Goal: Information Seeking & Learning: Learn about a topic

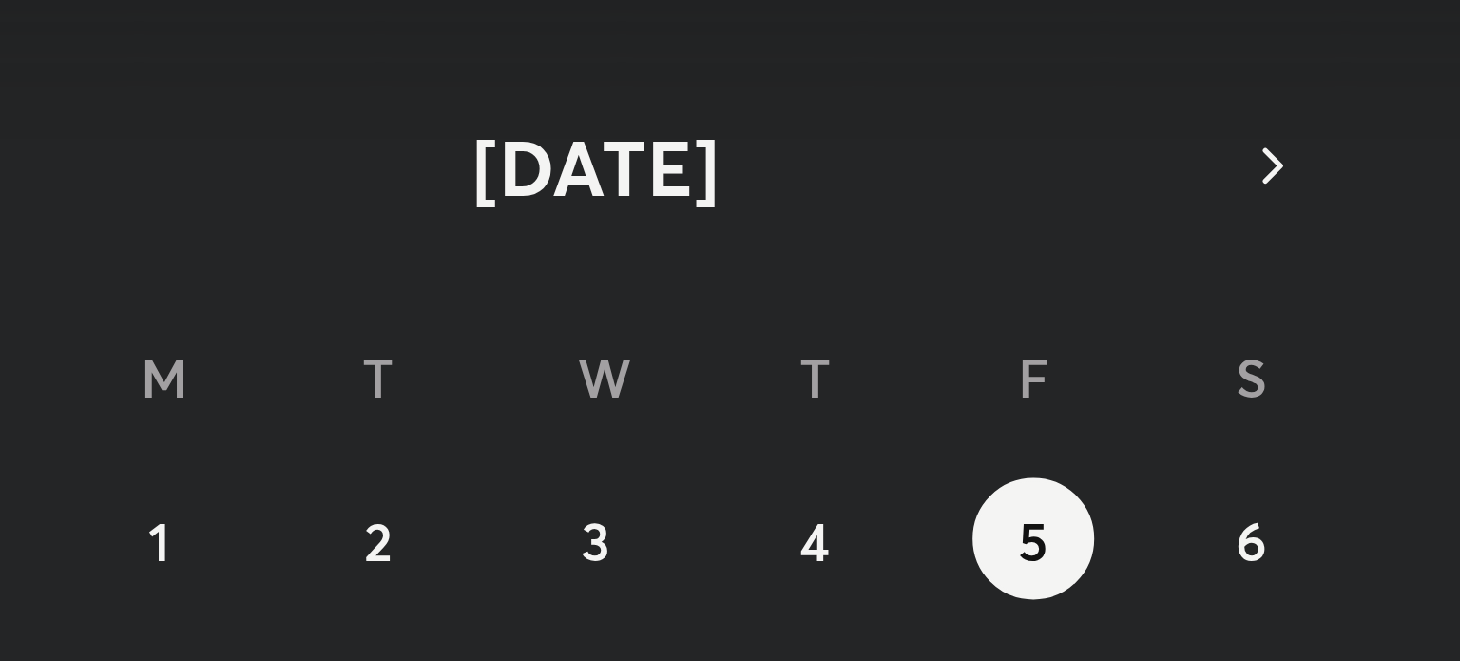
scroll to position [130, 0]
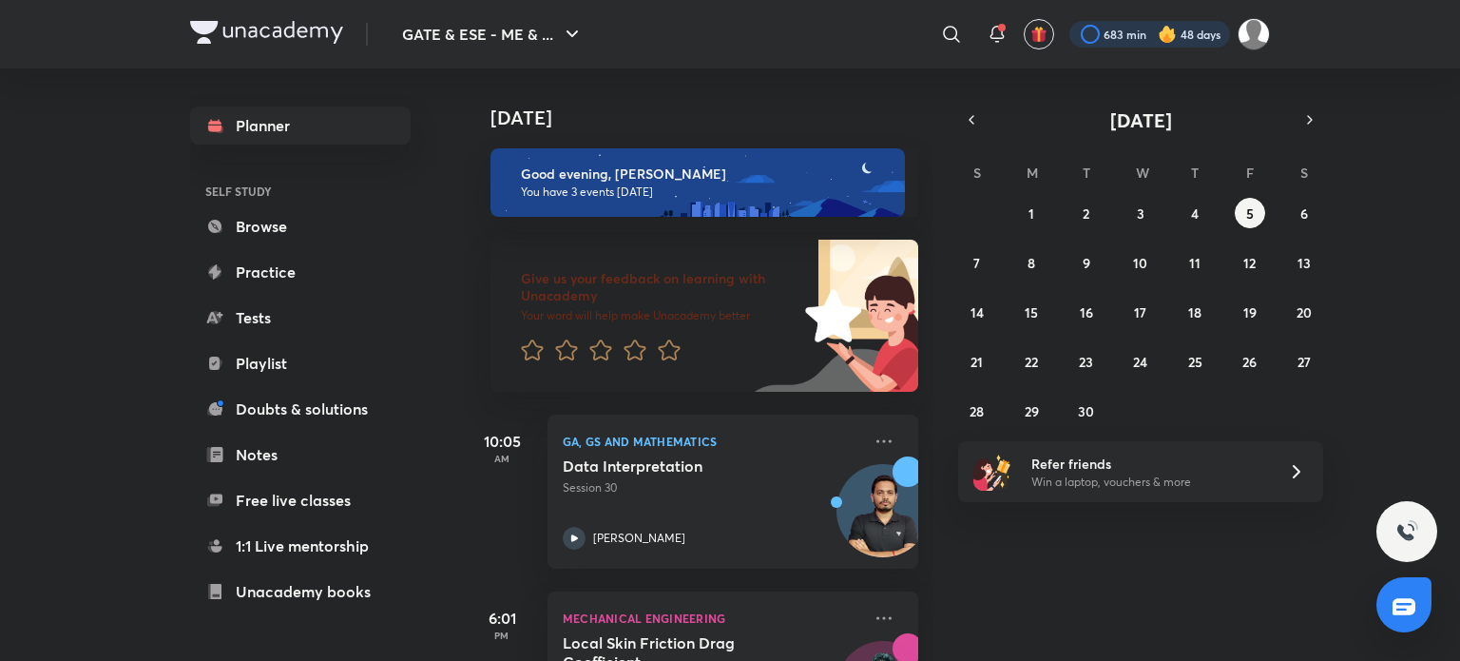
click at [1089, 38] on div at bounding box center [1149, 34] width 161 height 27
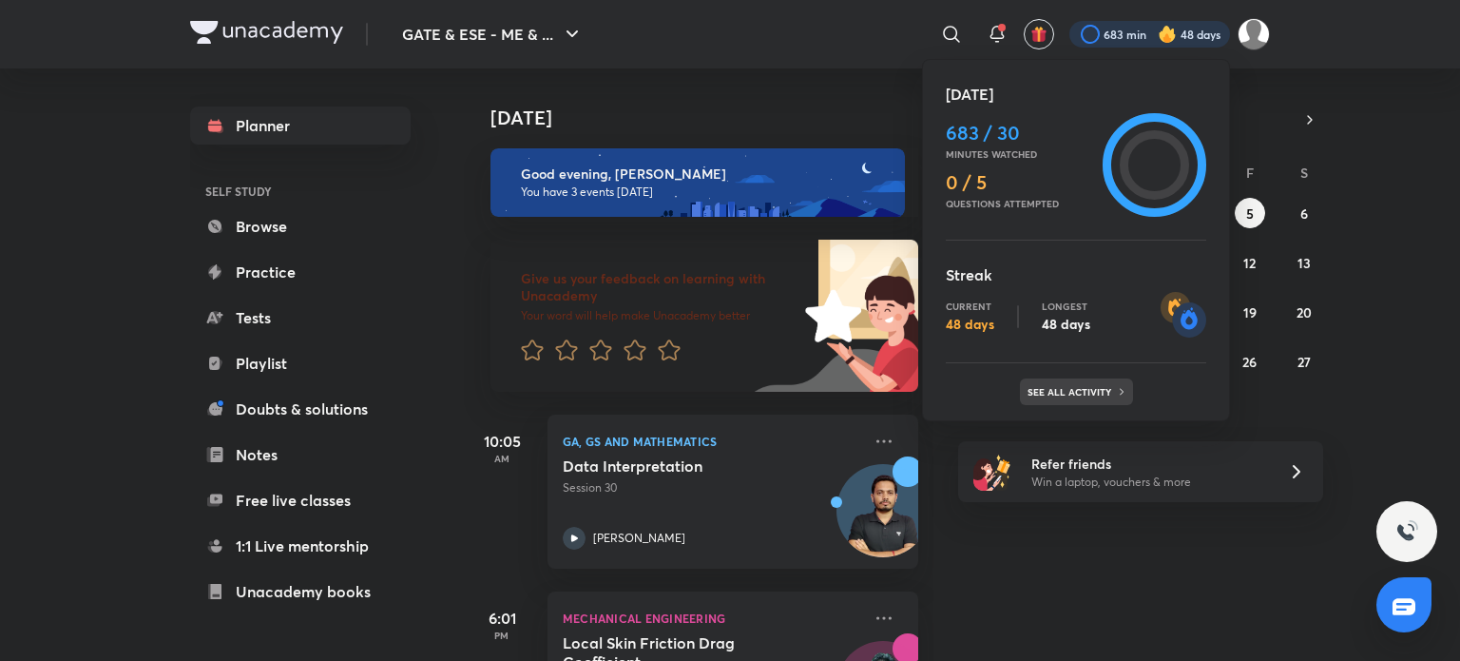
click at [1104, 387] on p "See all activity" at bounding box center [1071, 391] width 88 height 11
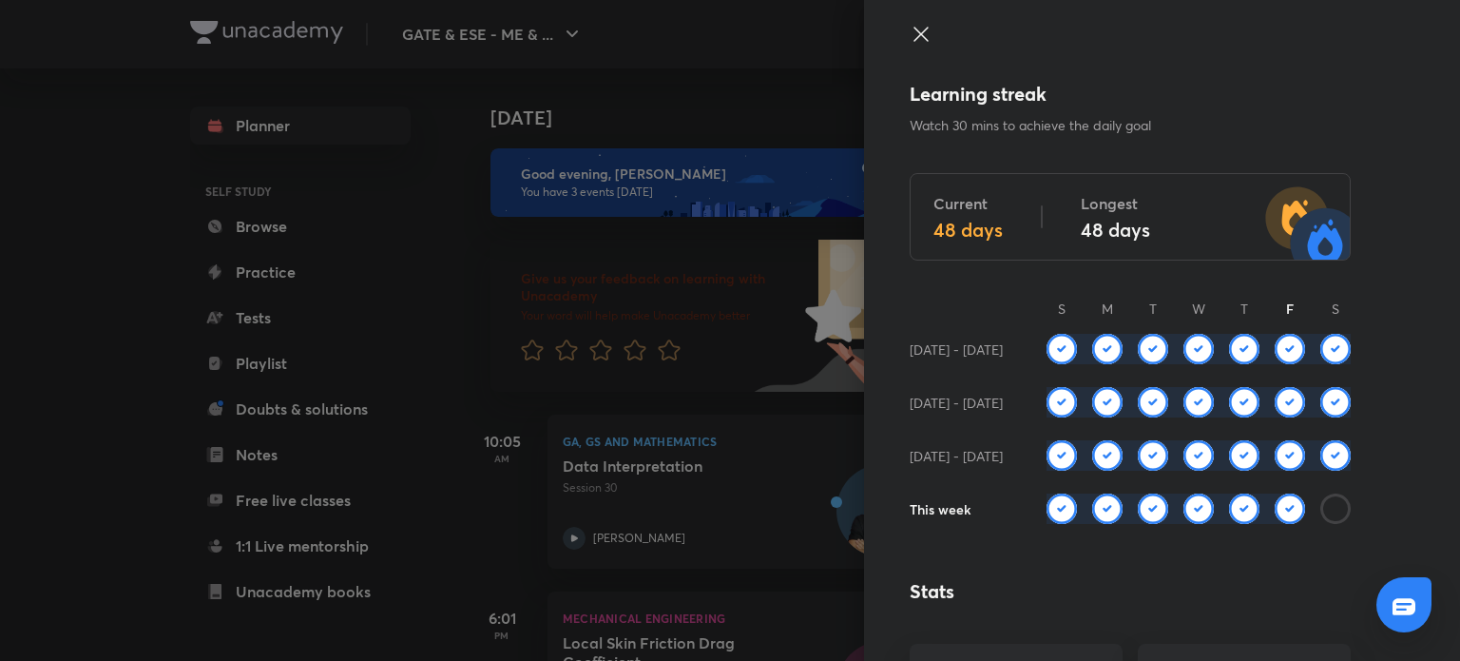
click at [910, 31] on icon at bounding box center [921, 34] width 23 height 23
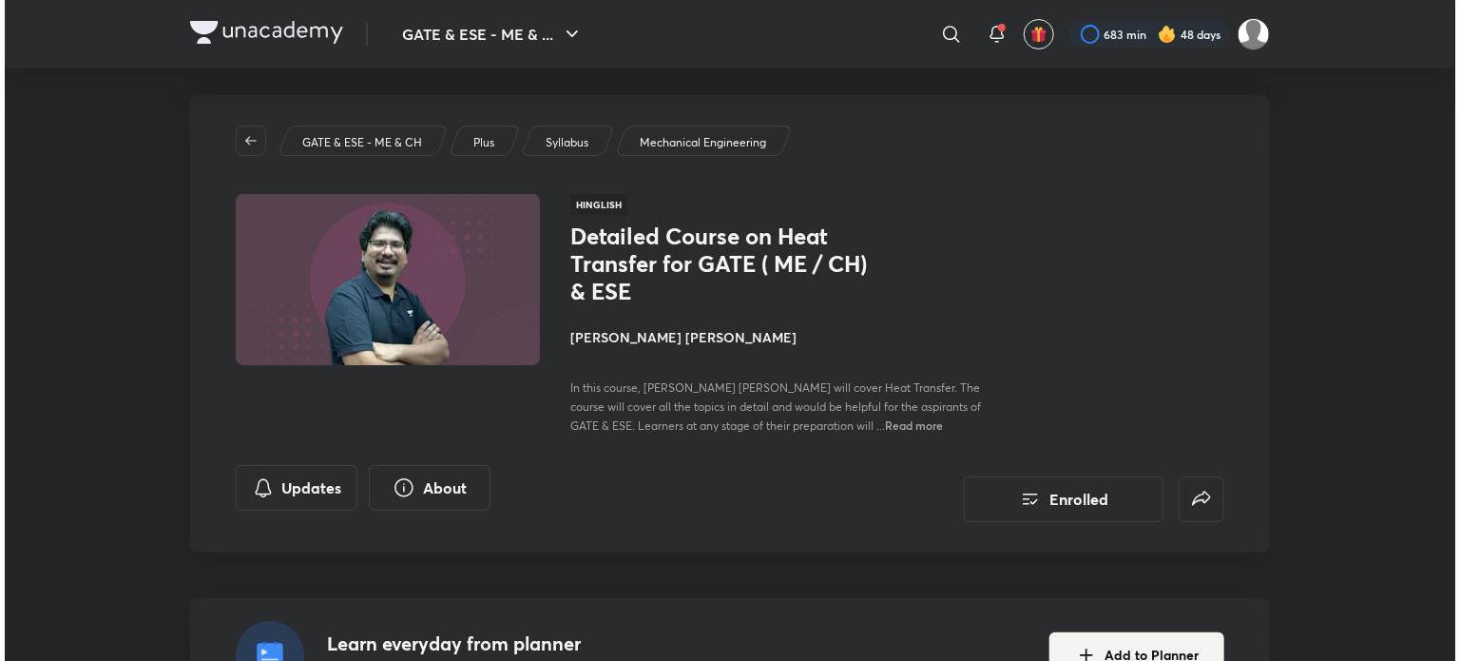
scroll to position [11, 0]
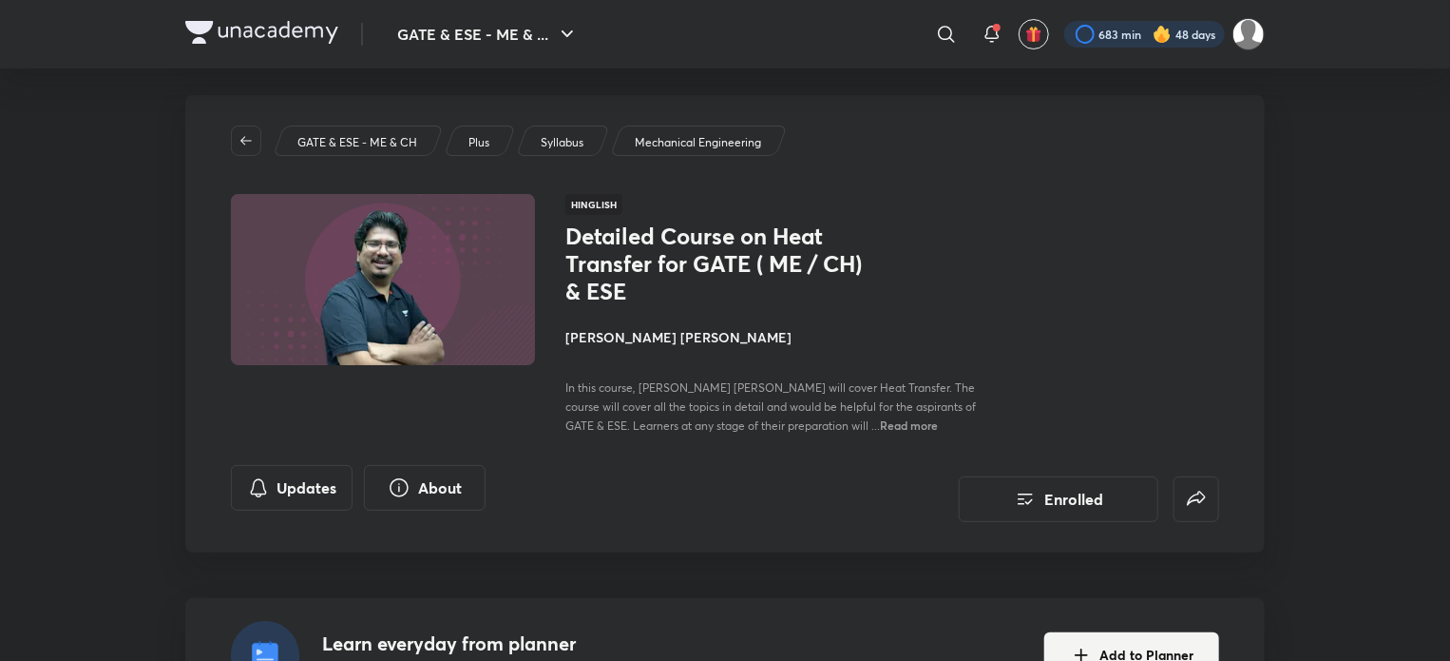
click at [1102, 28] on div at bounding box center [1145, 34] width 161 height 27
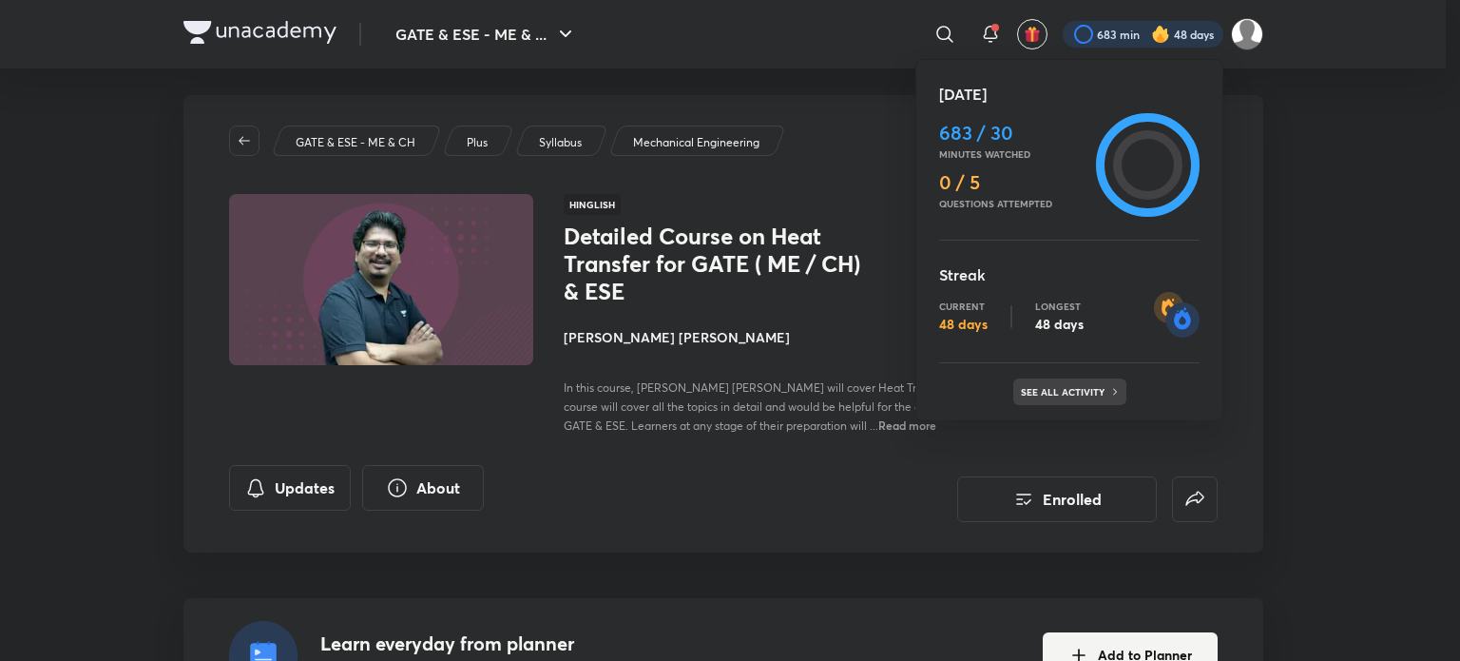
click at [1070, 394] on p "See all activity" at bounding box center [1065, 391] width 88 height 11
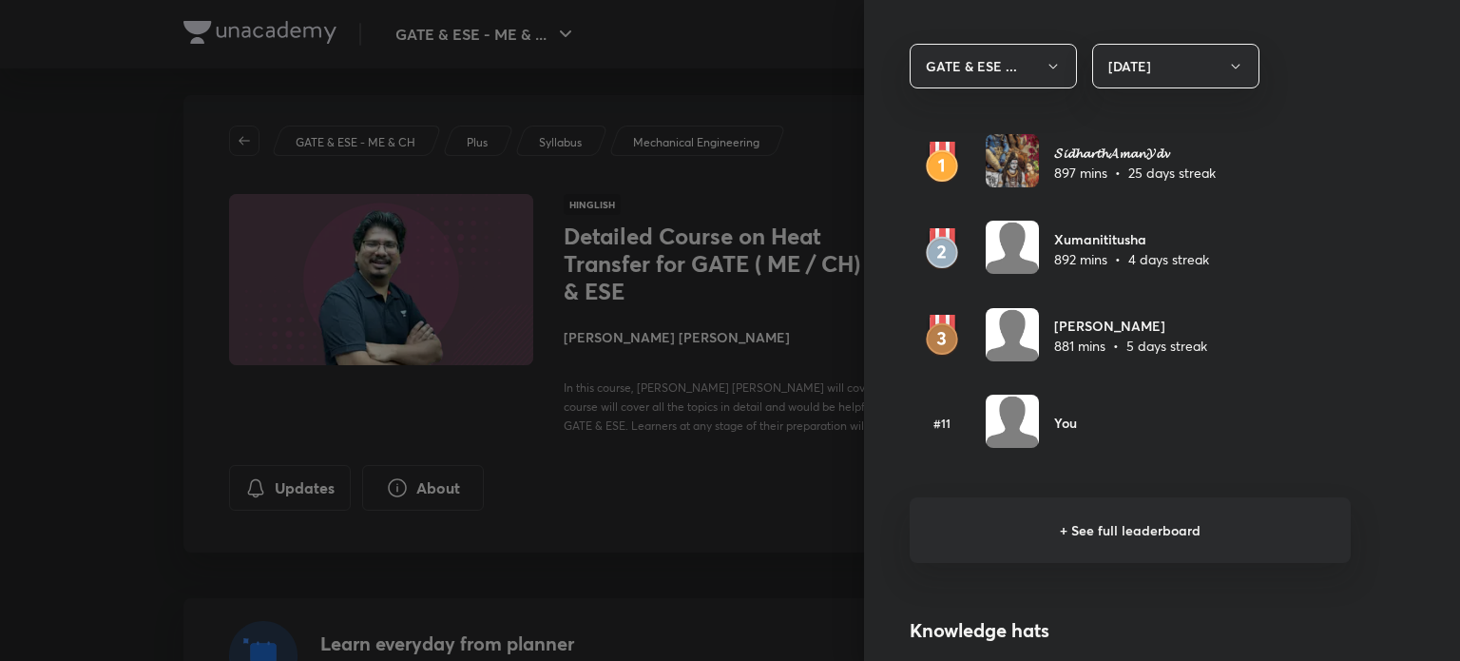
scroll to position [1122, 0]
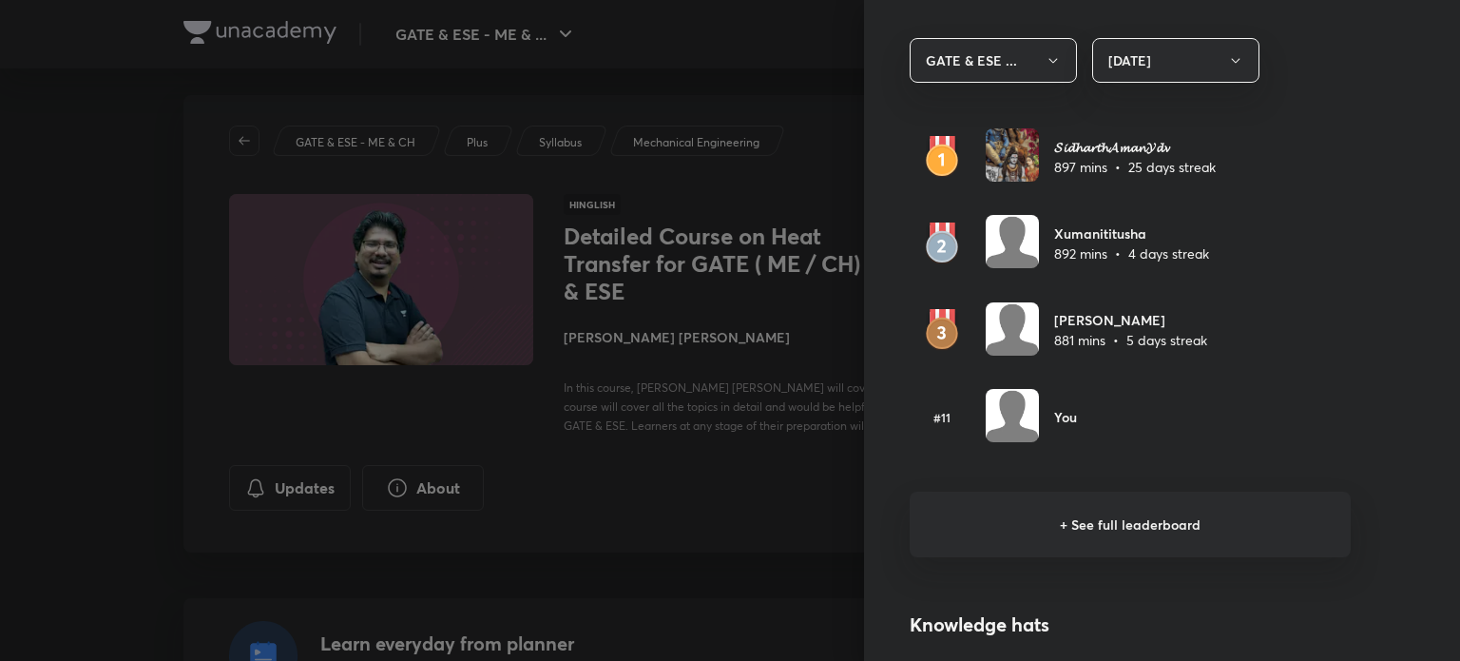
click at [1111, 528] on h6 "+ See full leaderboard" at bounding box center [1130, 524] width 441 height 66
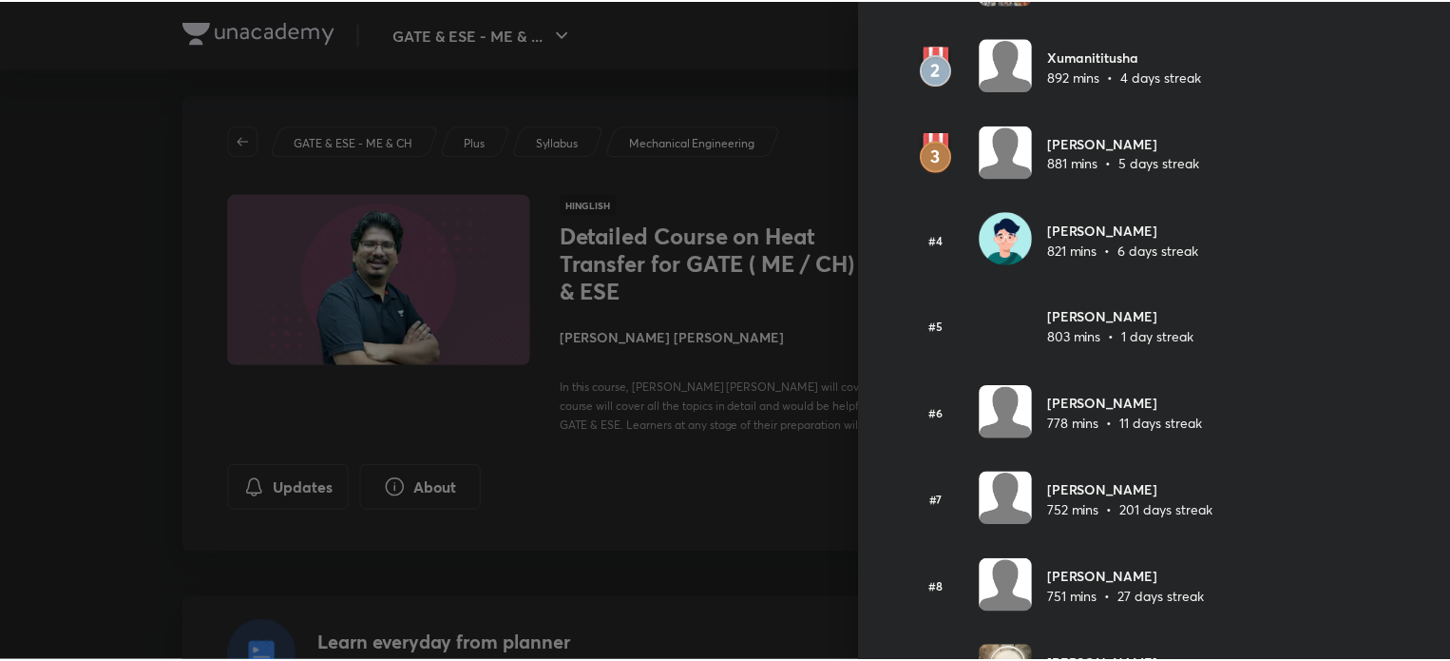
scroll to position [0, 0]
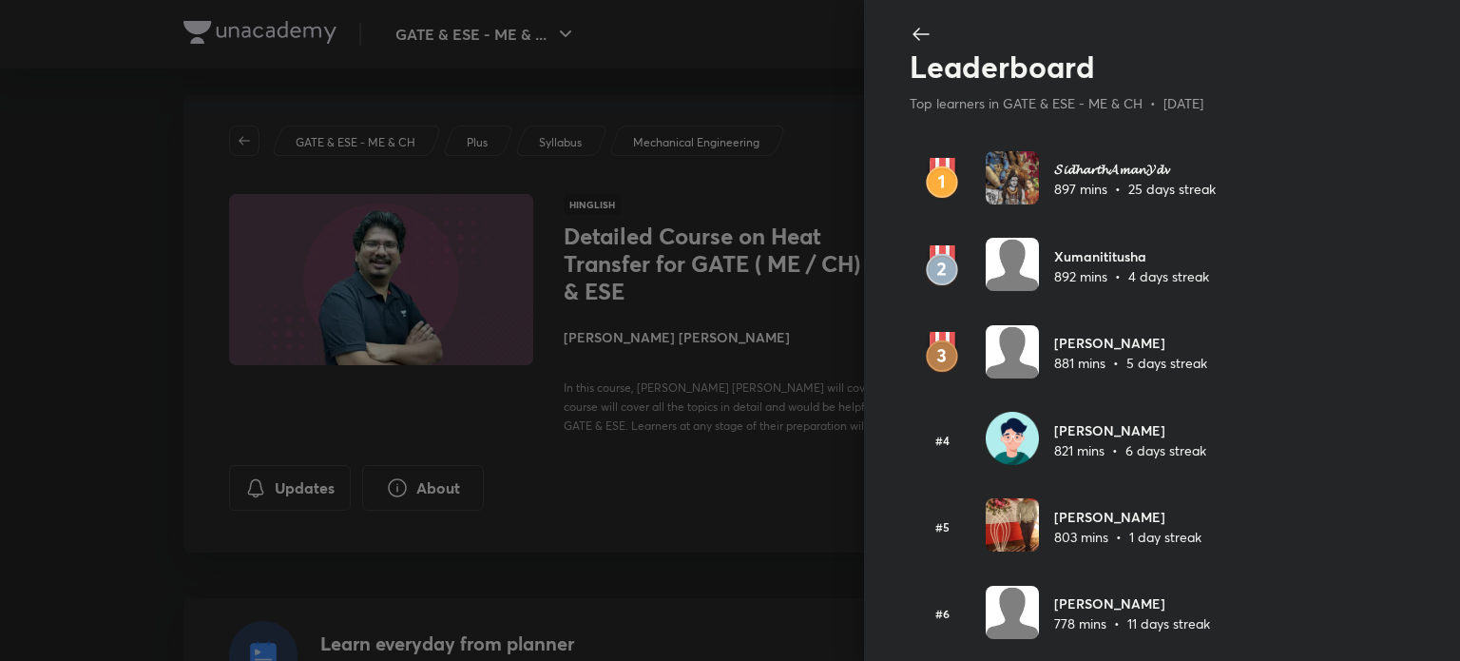
click at [910, 31] on icon at bounding box center [921, 34] width 23 height 23
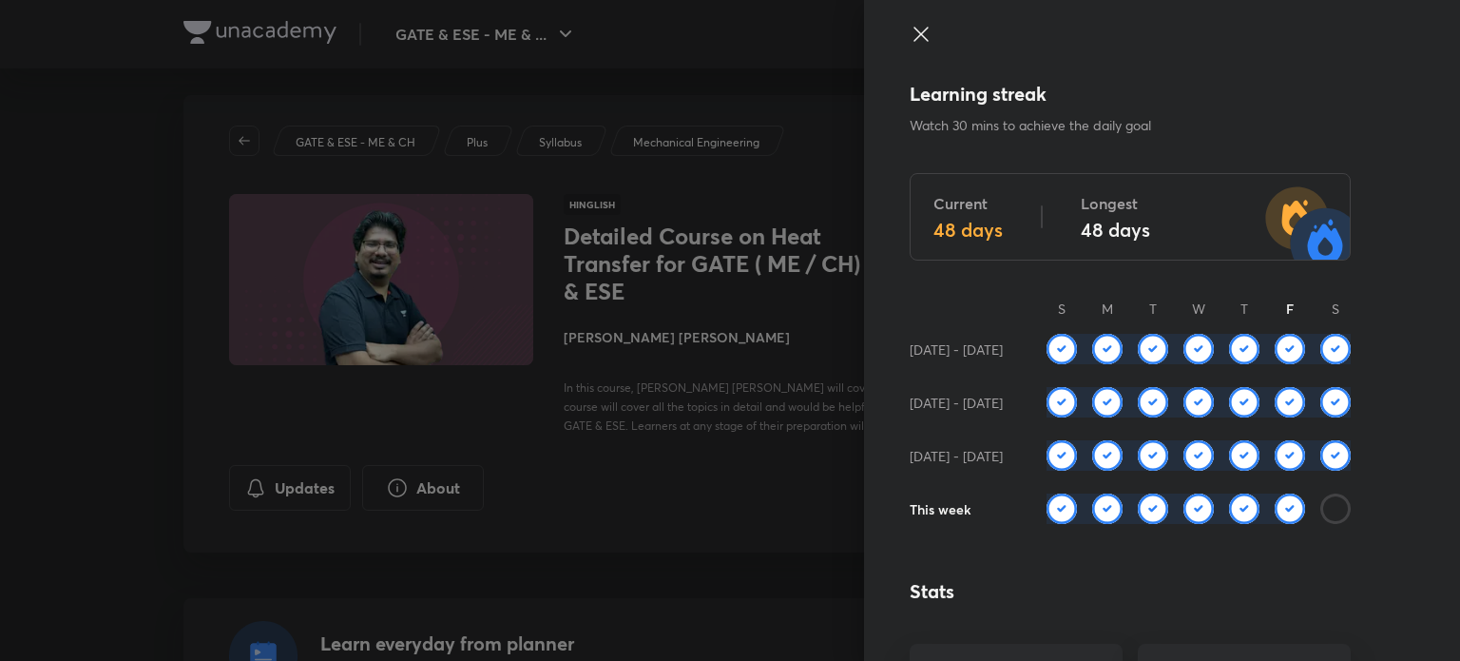
click at [910, 30] on icon at bounding box center [921, 34] width 23 height 23
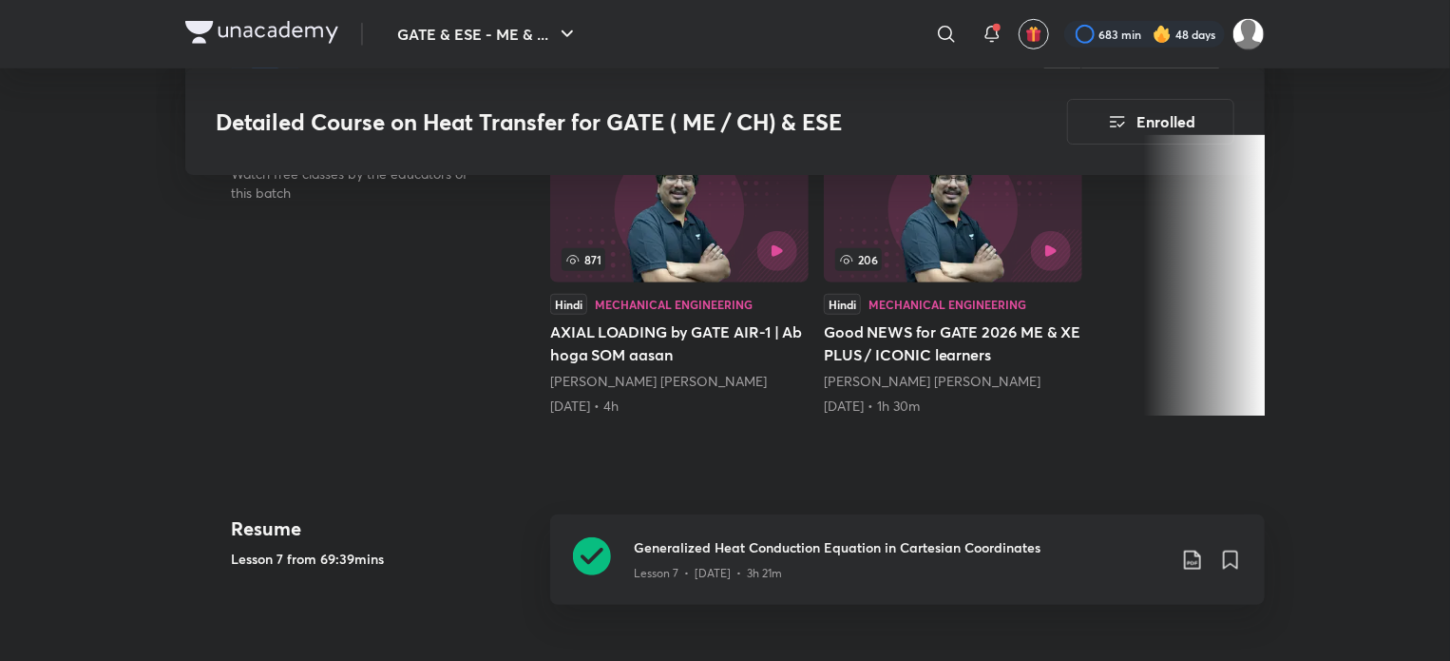
scroll to position [736, 0]
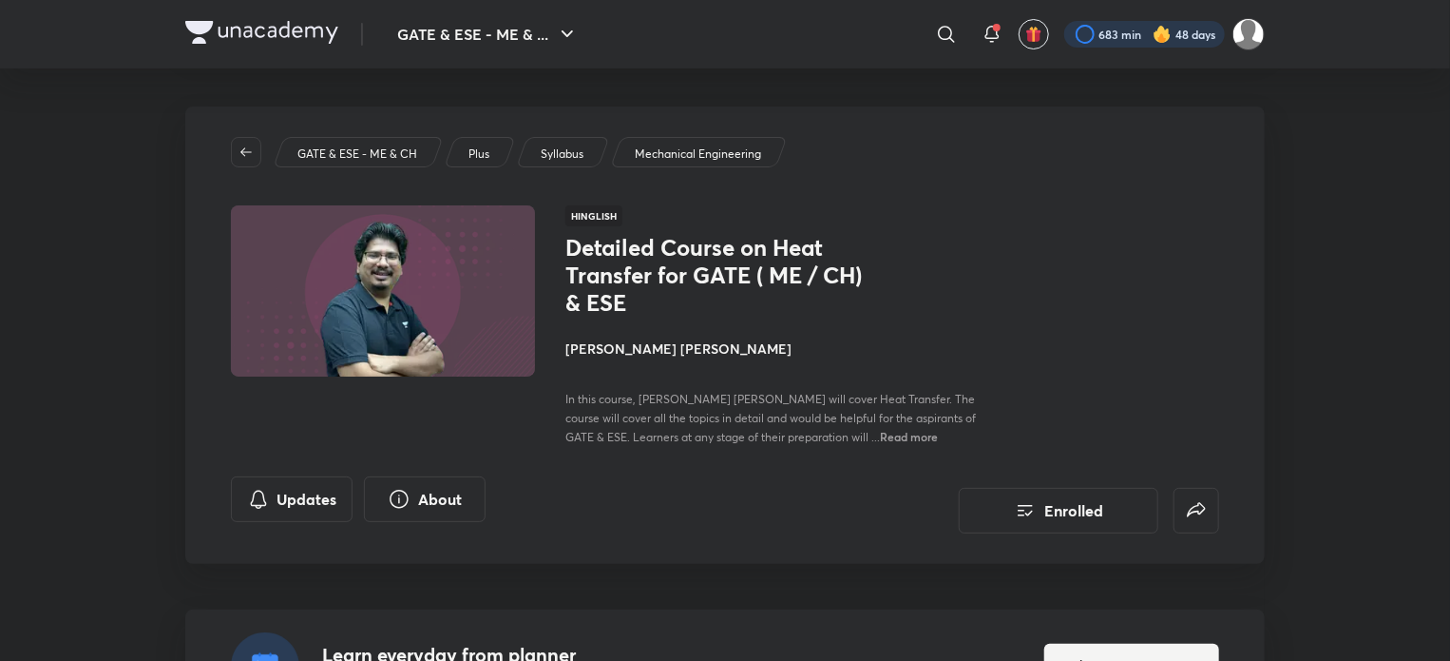
click at [1099, 29] on div at bounding box center [1145, 34] width 161 height 27
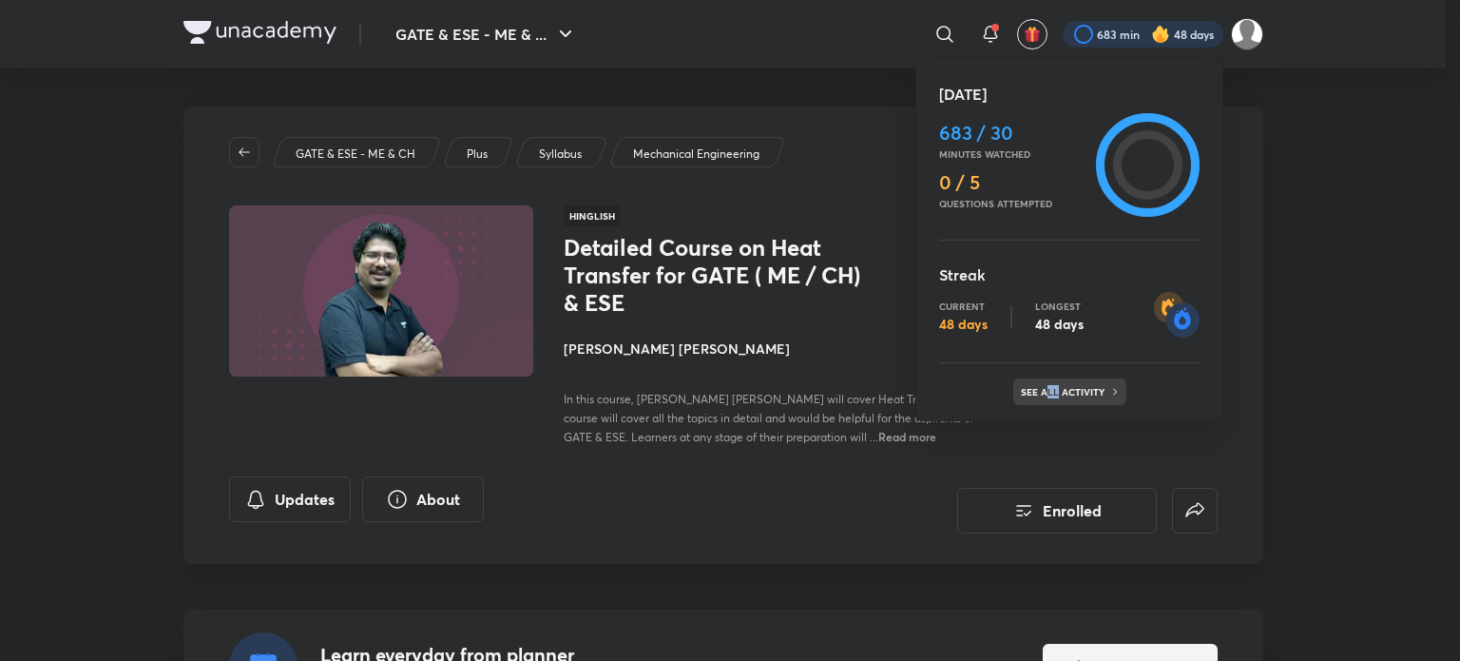
drag, startPoint x: 1054, startPoint y: 417, endPoint x: 1044, endPoint y: 401, distance: 19.2
click at [1044, 401] on div "[DATE] 683 / 30 Minutes watched 0 / 5 Questions attempted Streak Current 48 day…" at bounding box center [1069, 240] width 308 height 362
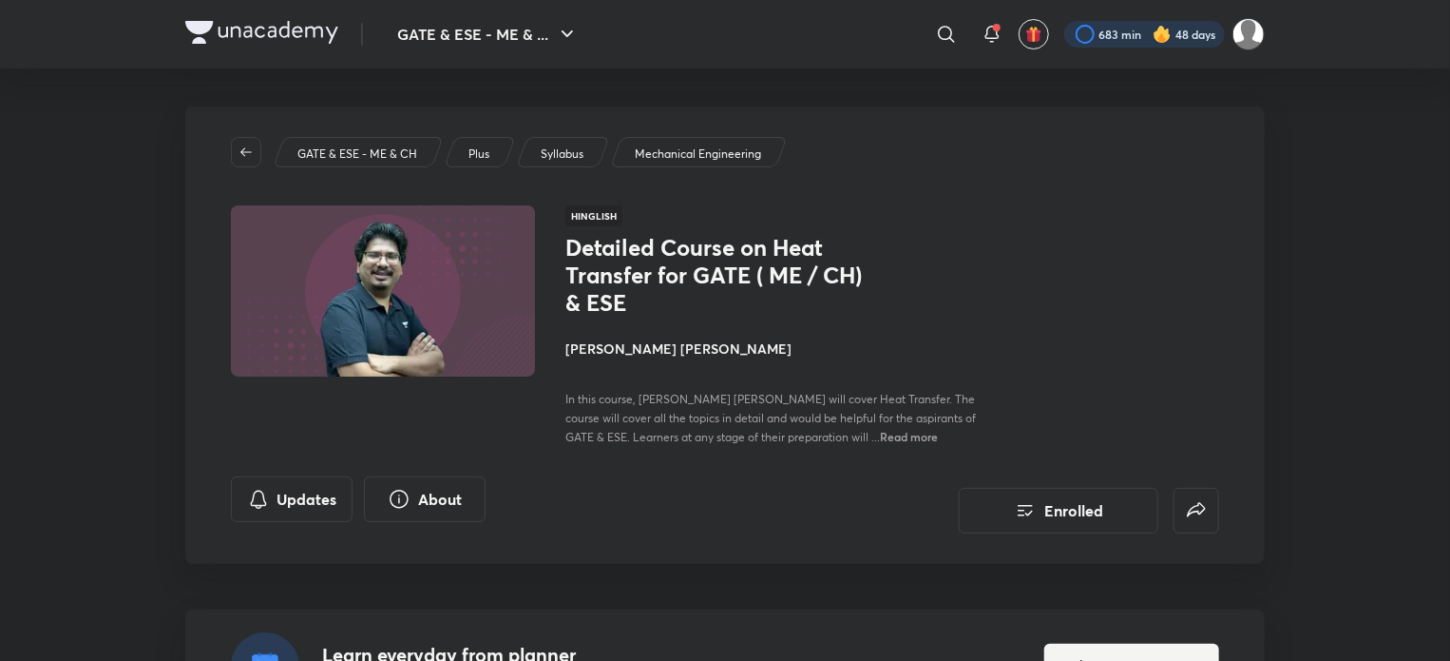
click at [1095, 29] on div at bounding box center [1145, 34] width 161 height 27
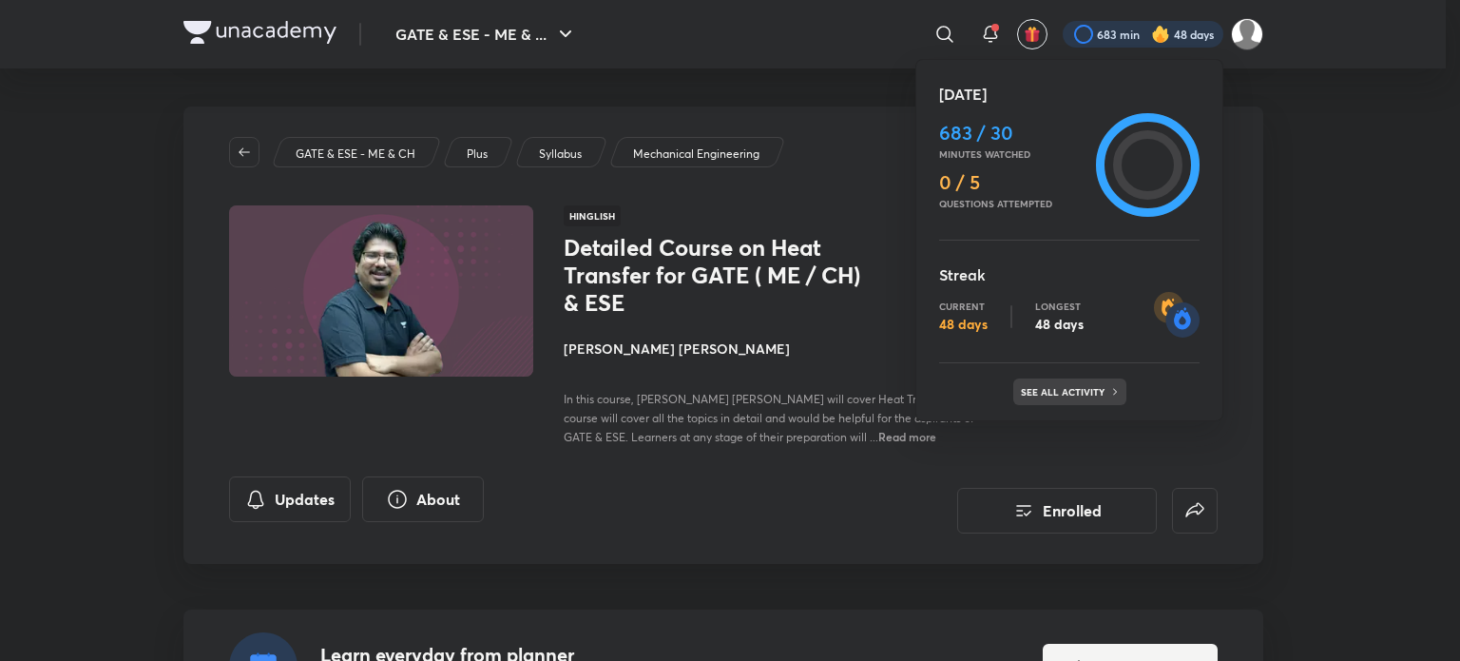
click at [1042, 394] on p "See all activity" at bounding box center [1065, 391] width 88 height 11
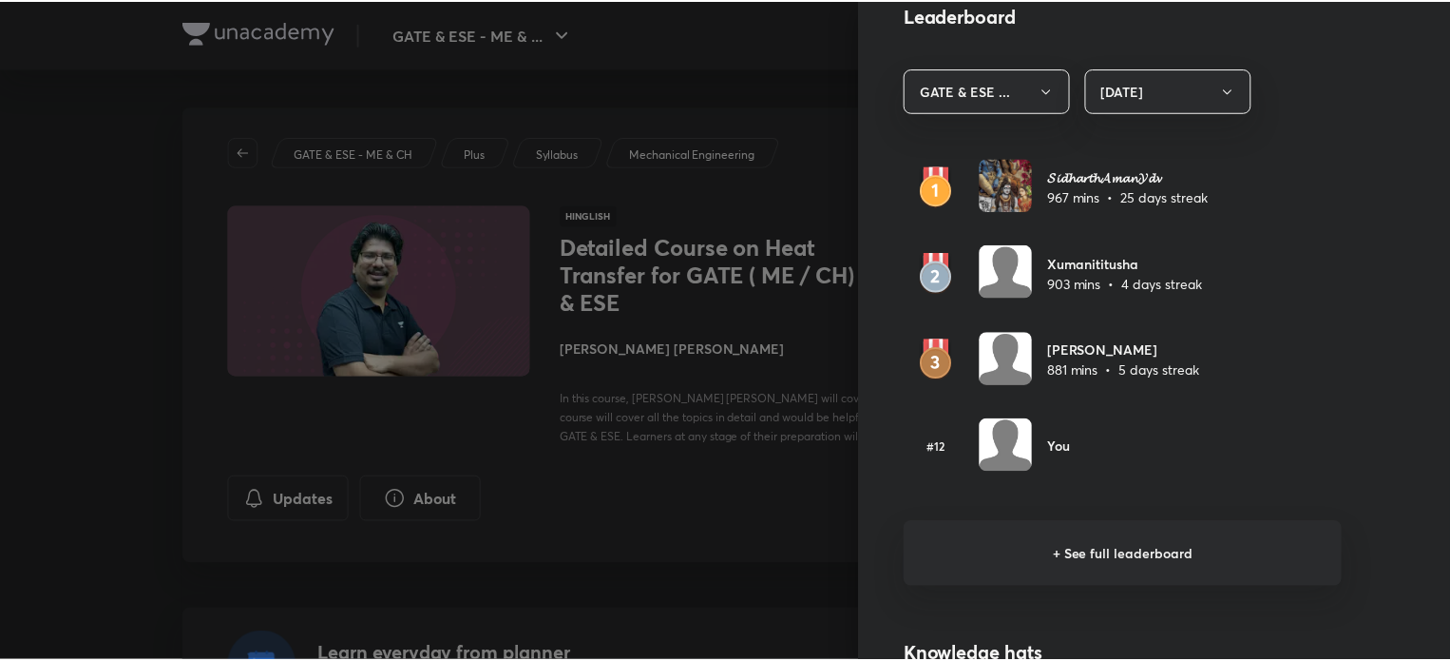
scroll to position [1094, 0]
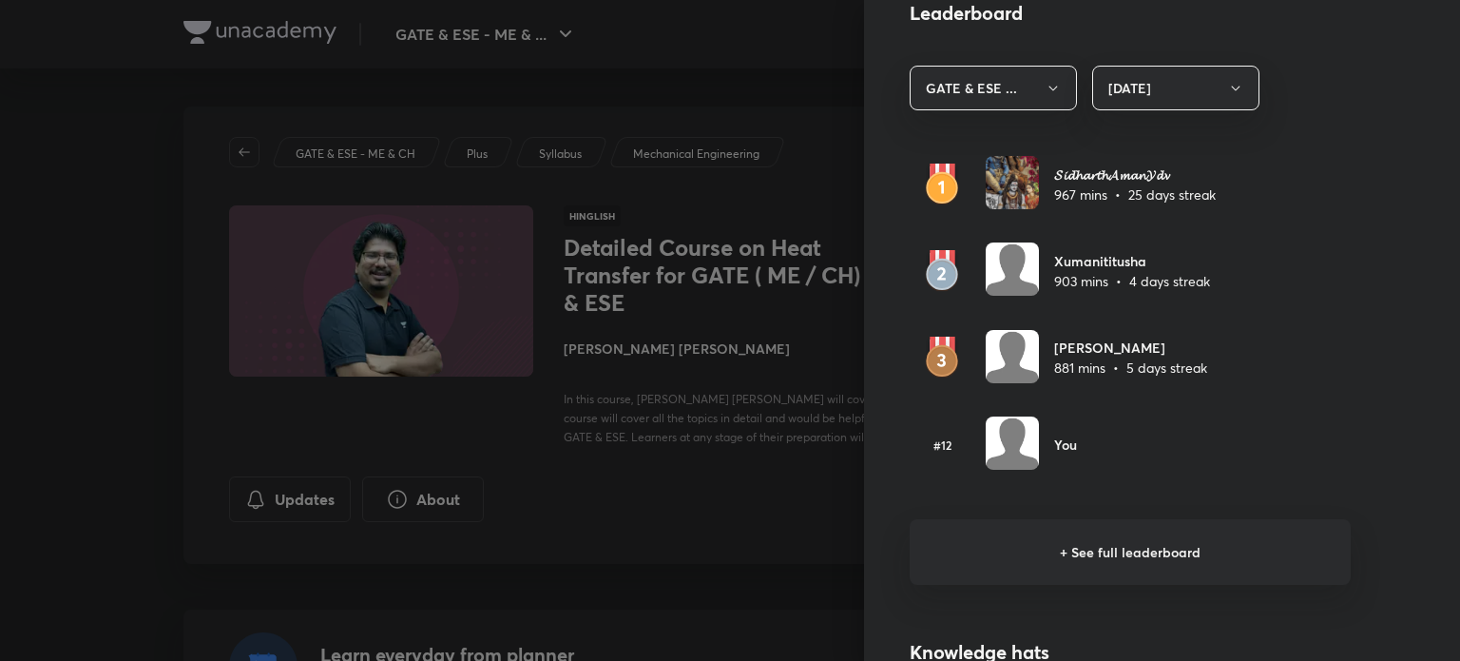
click at [785, 35] on div at bounding box center [730, 330] width 1460 height 661
